Goal: Find specific page/section: Find specific page/section

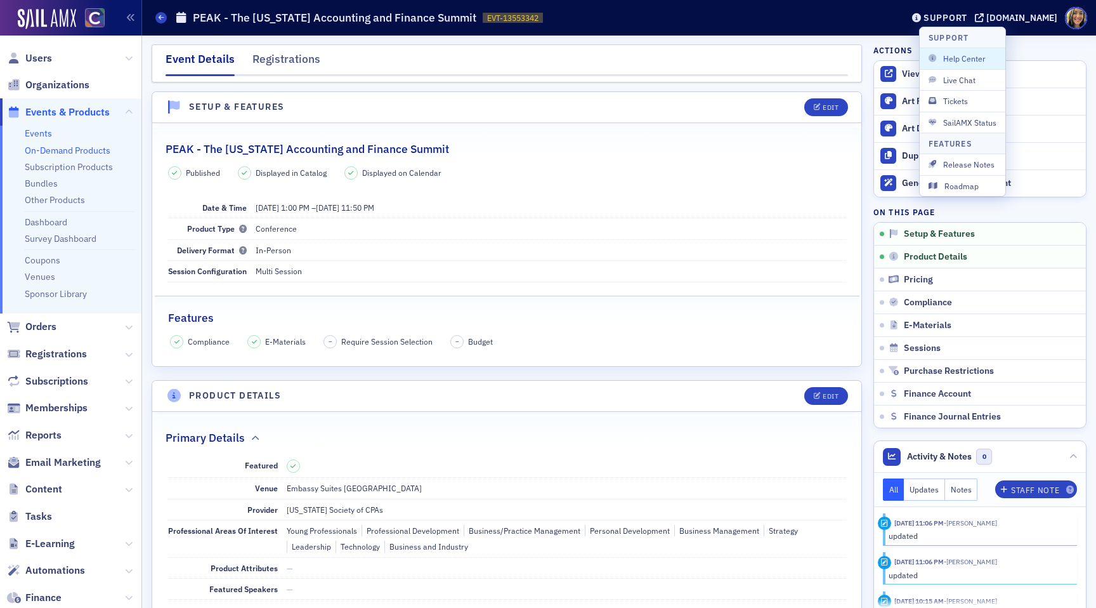
scroll to position [580, 0]
click at [39, 136] on link "Events" at bounding box center [38, 132] width 27 height 11
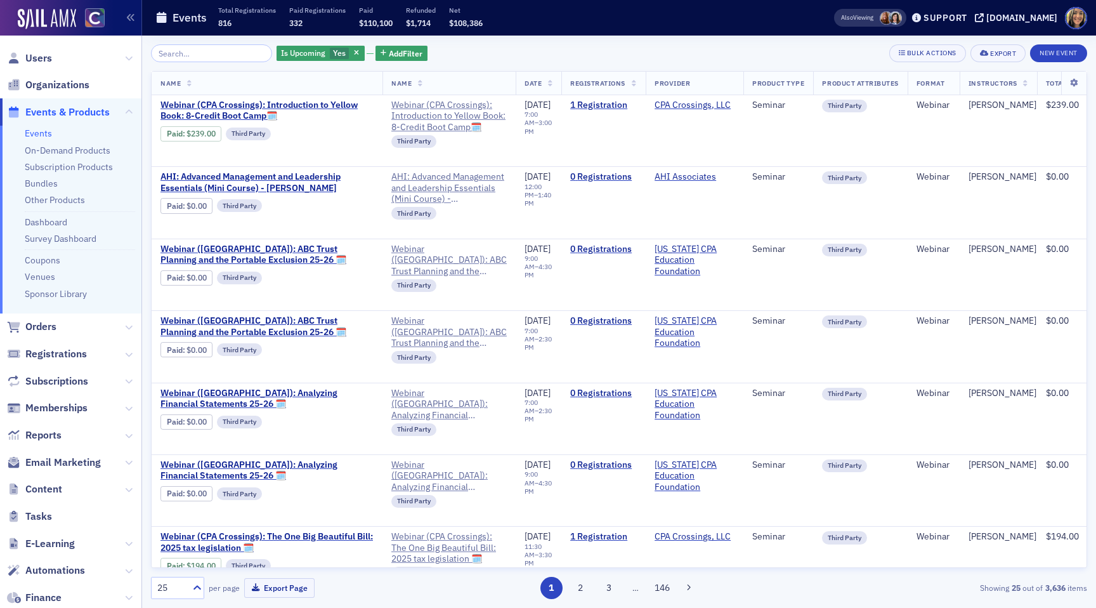
click at [211, 51] on input "search" at bounding box center [211, 53] width 121 height 18
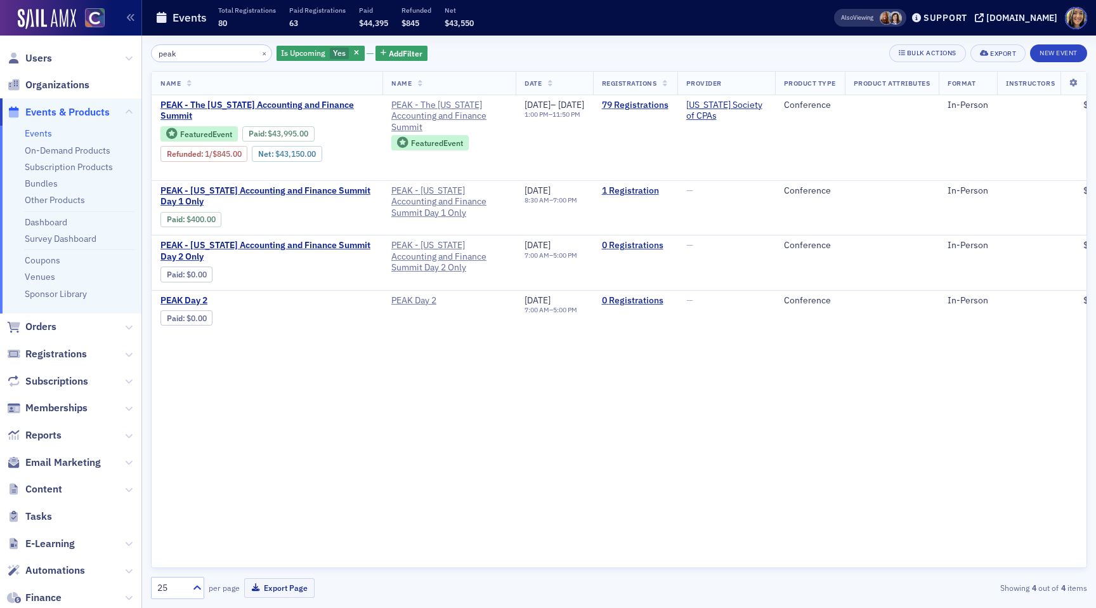
type input "peak"
